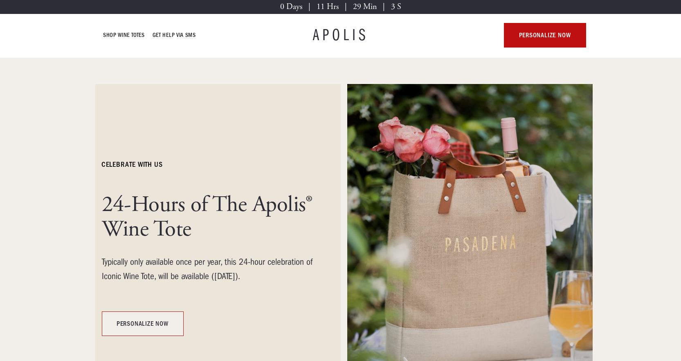
click at [163, 324] on link "personalize now" at bounding box center [143, 323] width 82 height 25
